Goal: Check status

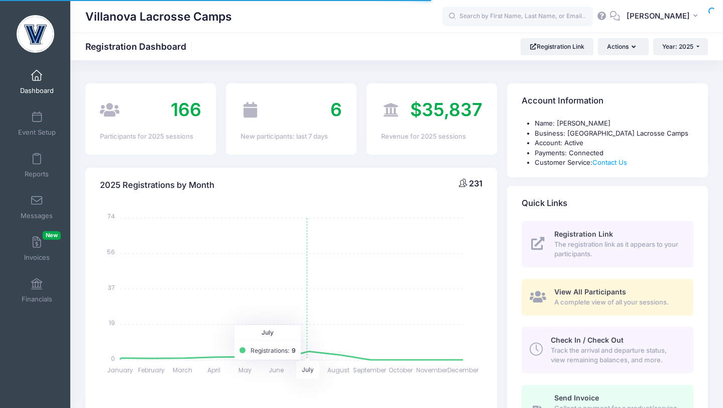
select select
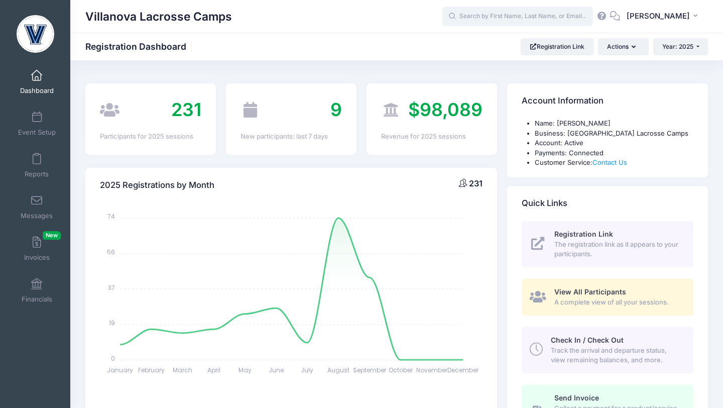
click at [487, 14] on input "text" at bounding box center [518, 17] width 151 height 20
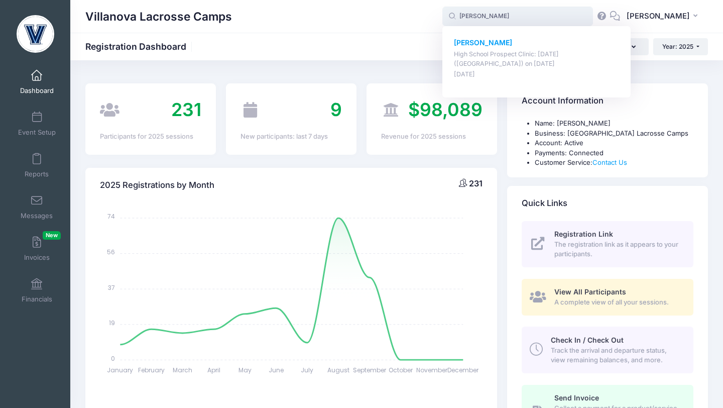
click at [493, 50] on p "High School Prospect Clinic: [DATE] ([GEOGRAPHIC_DATA]) on [DATE]" at bounding box center [537, 59] width 166 height 19
type input "[PERSON_NAME] (High School Prospect Clinic: [DATE] ([GEOGRAPHIC_DATA]), [DATE])"
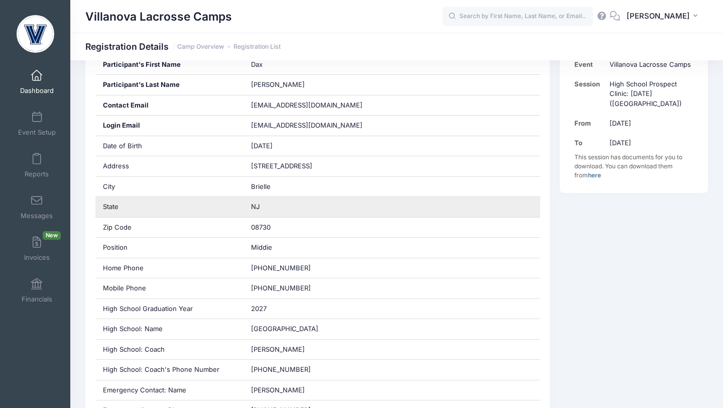
scroll to position [253, 0]
